Goal: Navigation & Orientation: Find specific page/section

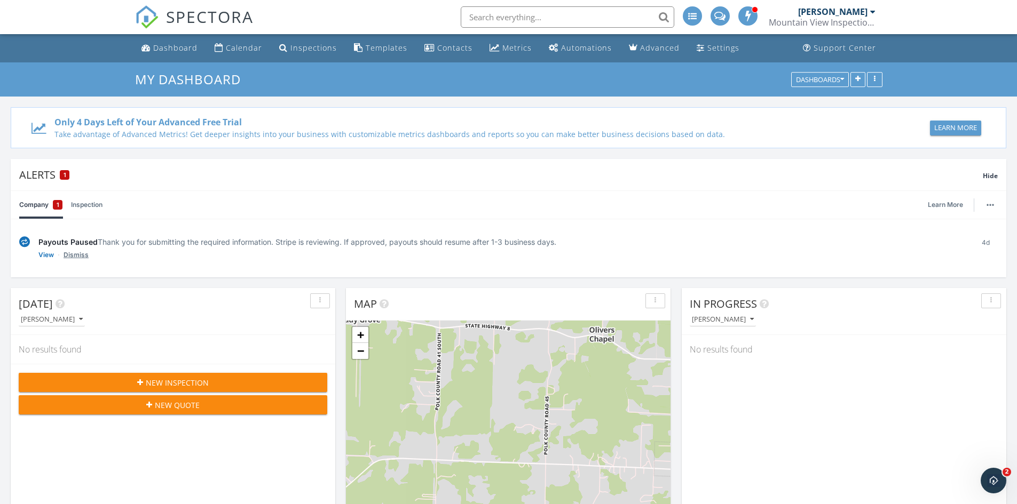
click at [77, 256] on link "Dismiss" at bounding box center [76, 255] width 25 height 11
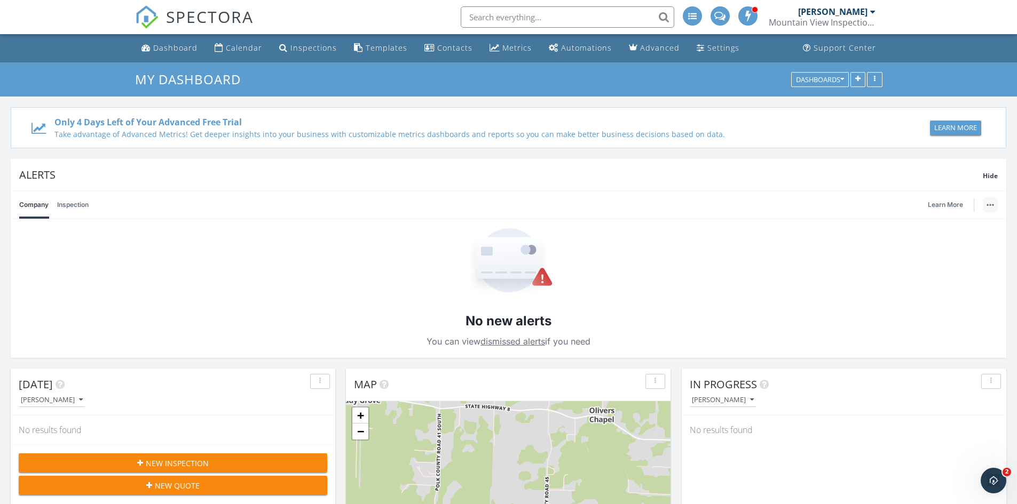
click at [989, 201] on button "button" at bounding box center [990, 204] width 15 height 15
click at [992, 171] on span "Hide" at bounding box center [990, 175] width 15 height 9
